Goal: Transaction & Acquisition: Subscribe to service/newsletter

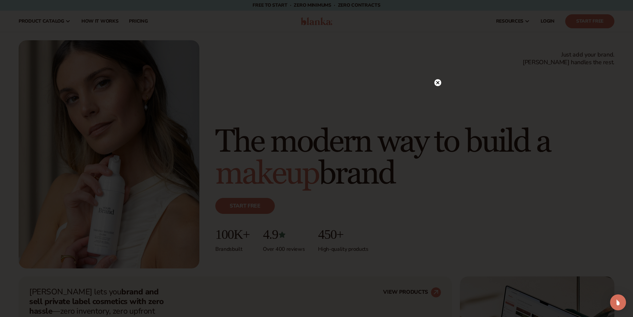
click at [437, 68] on div at bounding box center [316, 158] width 633 height 317
click at [438, 84] on circle at bounding box center [437, 82] width 7 height 7
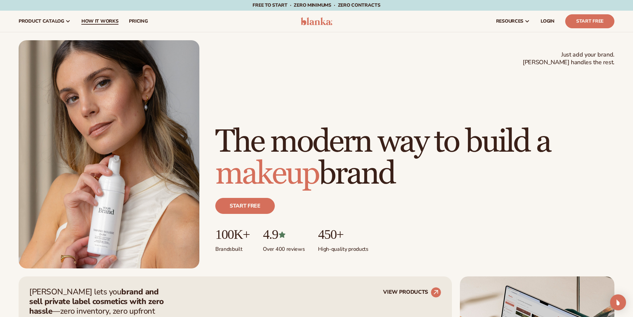
click at [90, 23] on span "How It Works" at bounding box center [99, 21] width 37 height 5
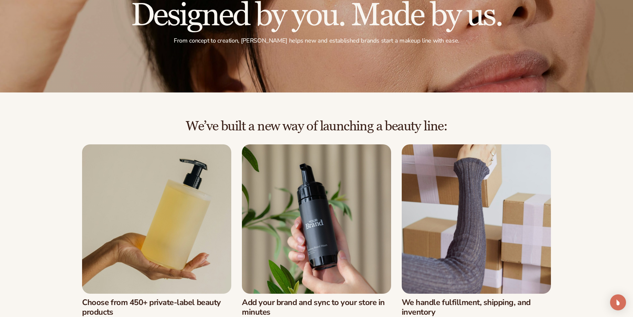
scroll to position [266, 0]
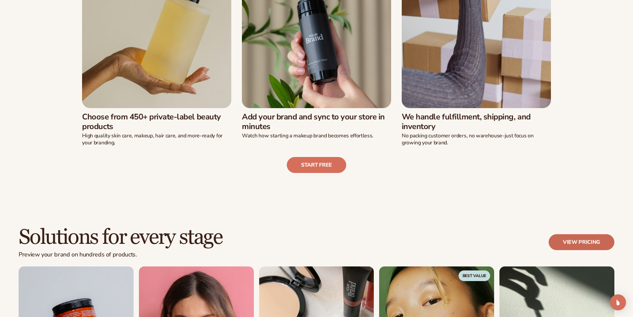
click at [561, 239] on link "View pricing" at bounding box center [582, 242] width 66 height 16
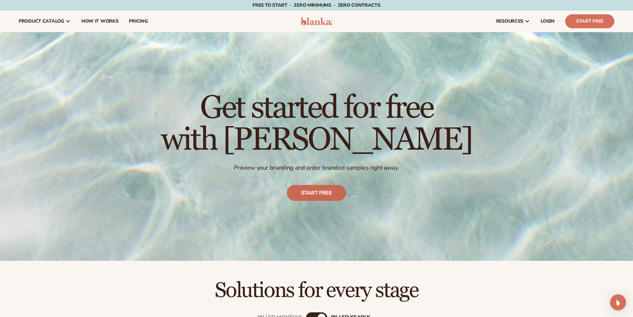
click at [310, 193] on link "Start free" at bounding box center [316, 193] width 59 height 16
